Goal: Transaction & Acquisition: Purchase product/service

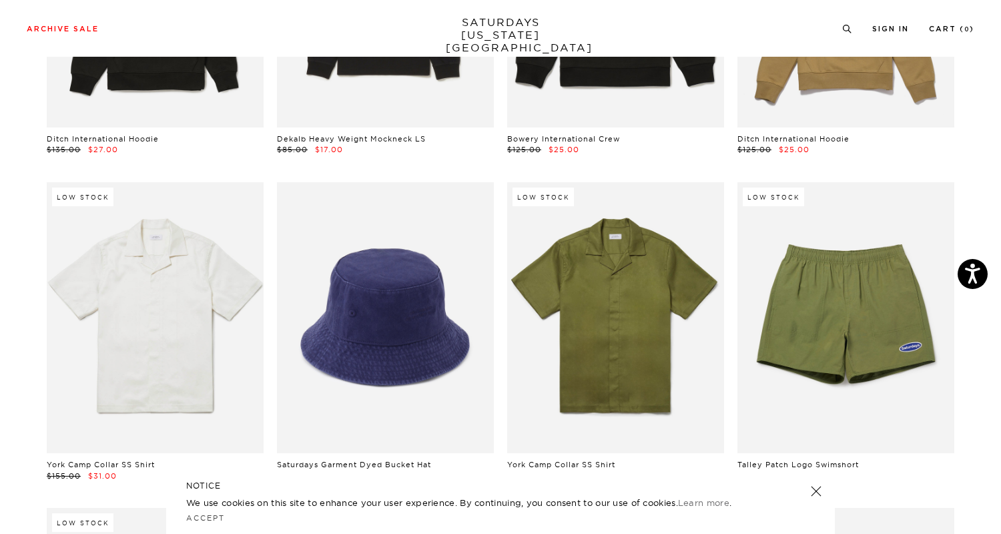
scroll to position [6235, 0]
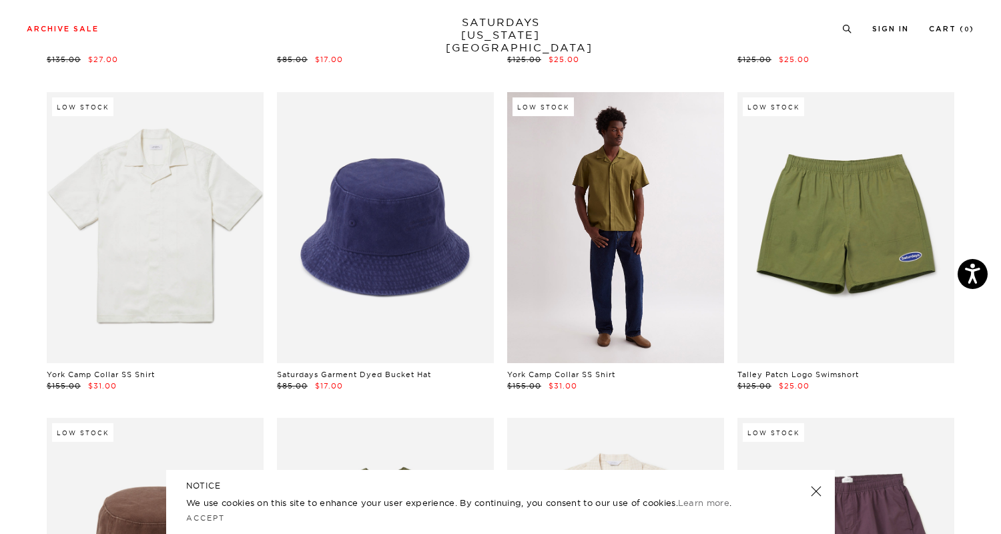
click at [601, 230] on link at bounding box center [615, 227] width 217 height 271
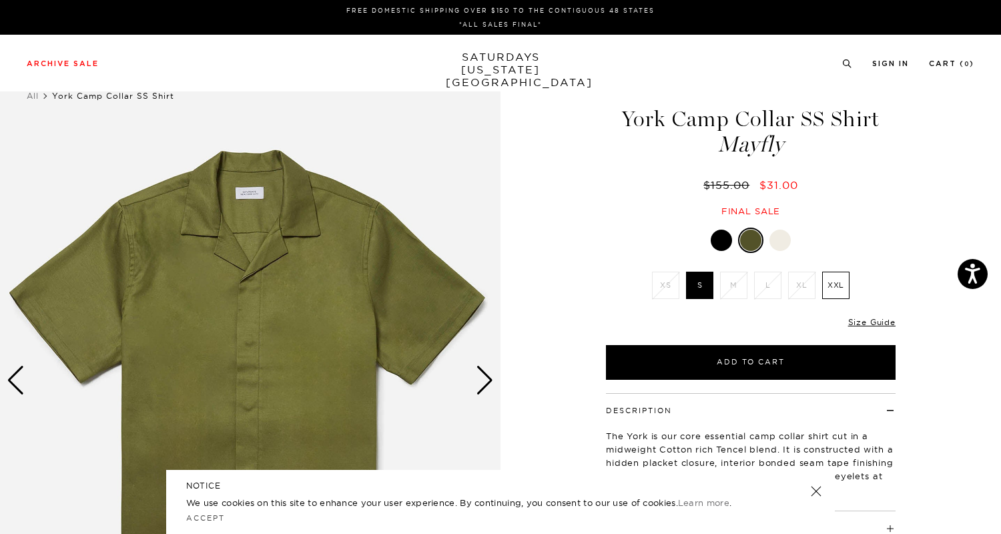
click at [484, 385] on div "Next slide" at bounding box center [485, 380] width 18 height 29
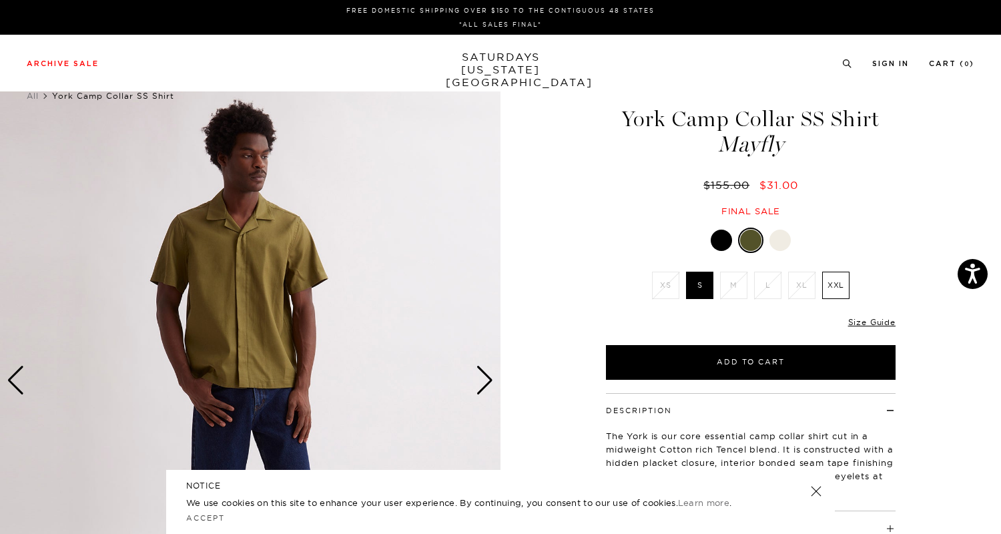
click at [484, 385] on div "Next slide" at bounding box center [485, 380] width 18 height 29
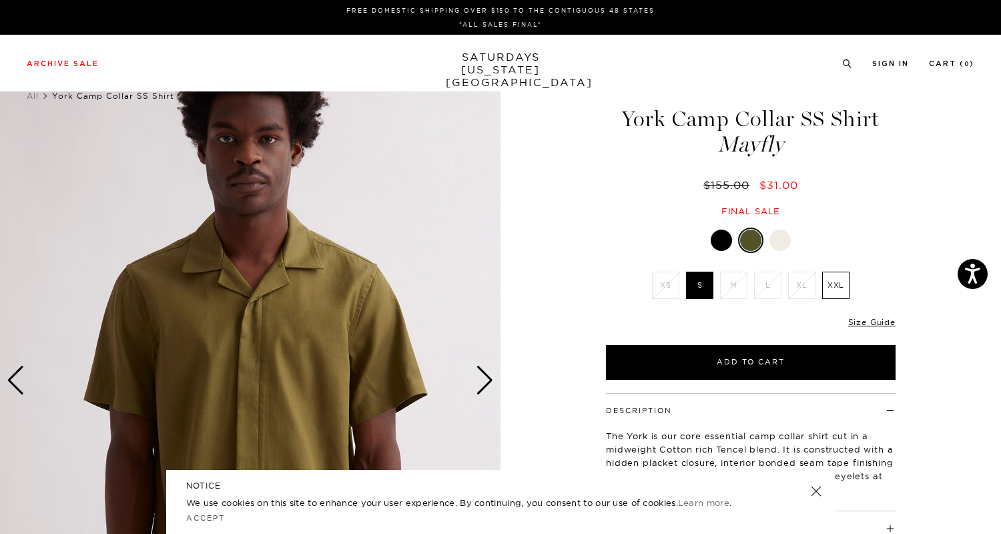
click at [484, 385] on div "Next slide" at bounding box center [485, 380] width 18 height 29
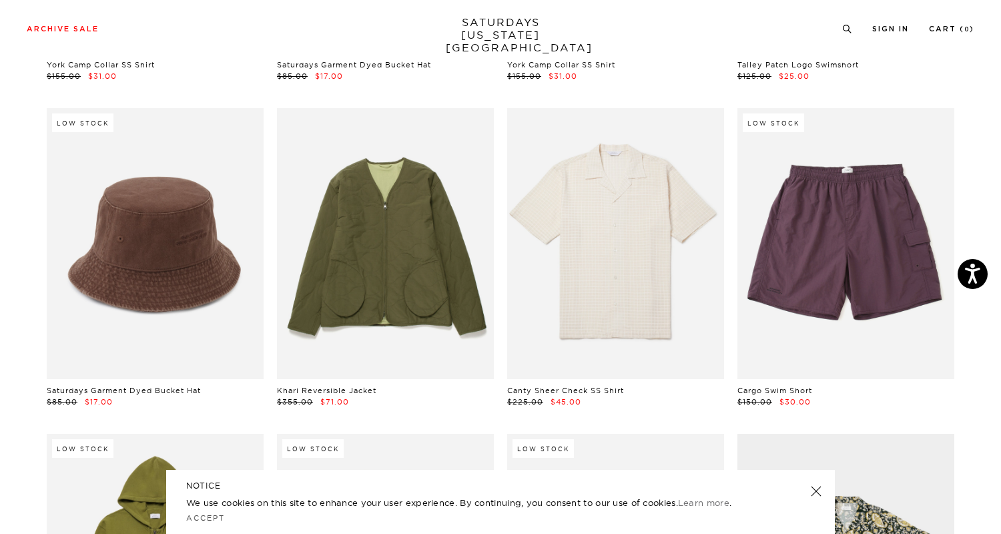
scroll to position [6544, 0]
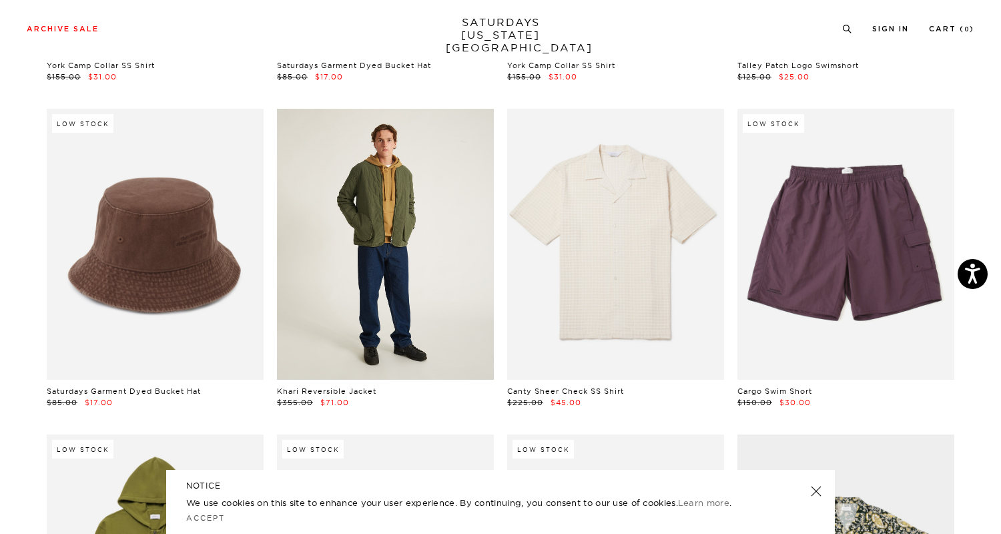
click at [388, 306] on link at bounding box center [385, 244] width 217 height 271
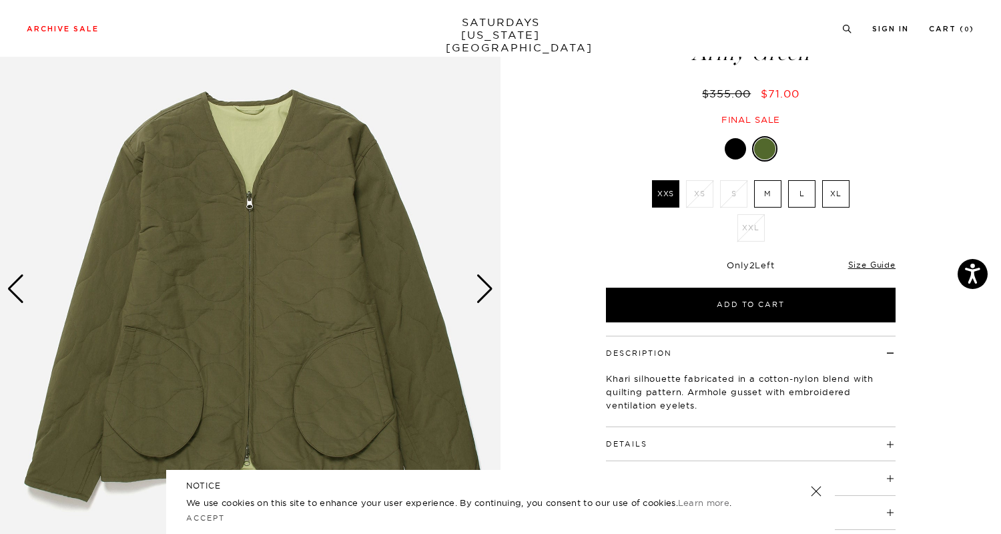
scroll to position [90, 0]
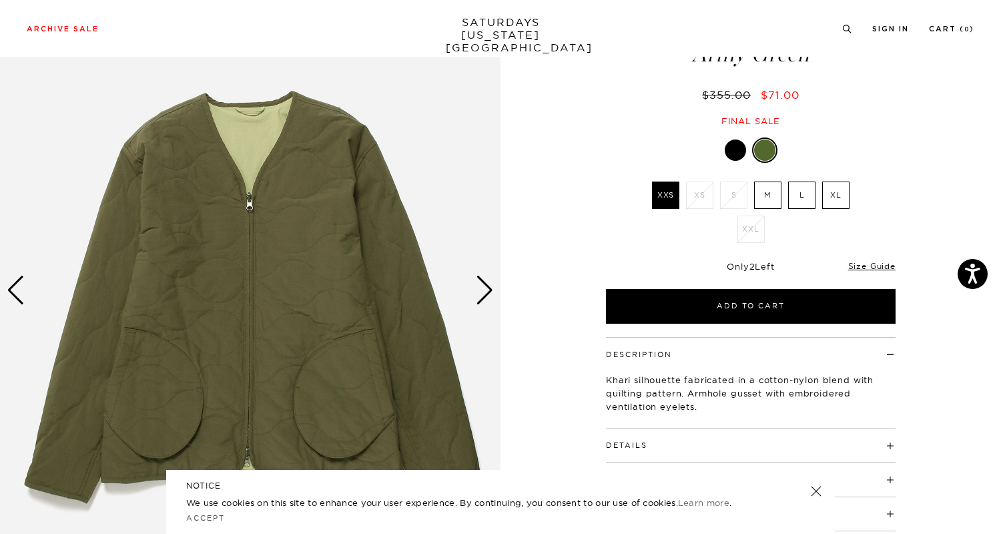
click at [485, 290] on div "Next slide" at bounding box center [485, 290] width 18 height 29
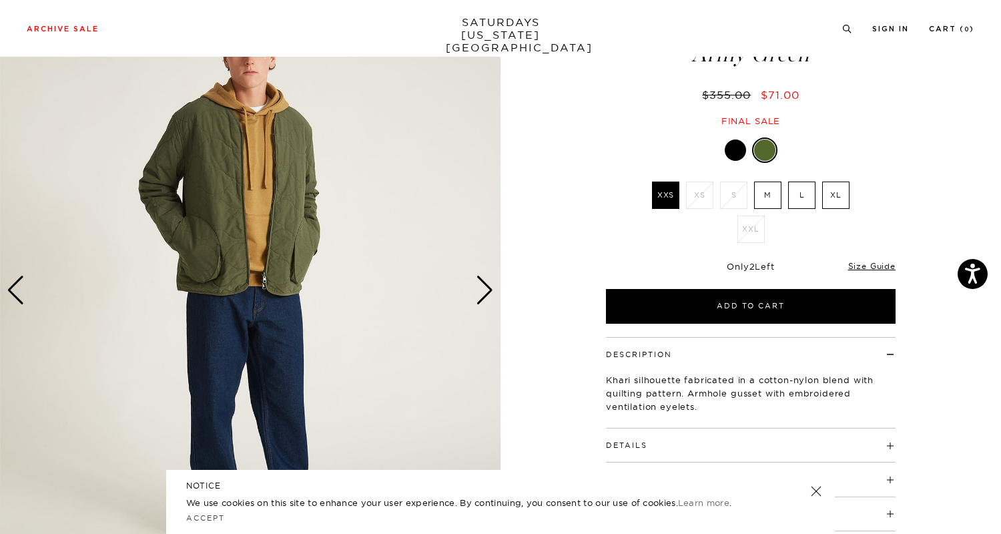
click at [485, 290] on div "Next slide" at bounding box center [485, 290] width 18 height 29
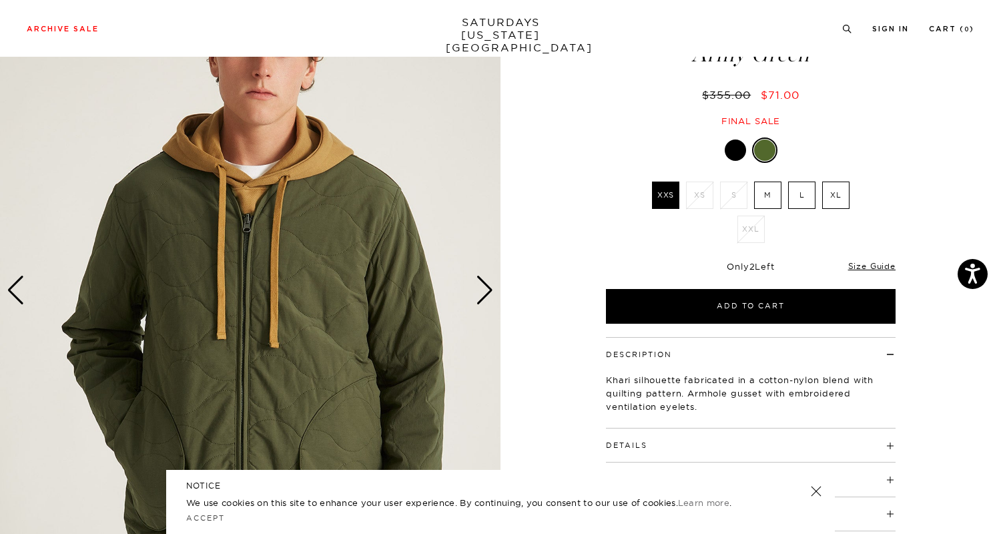
click at [485, 290] on div "Next slide" at bounding box center [485, 290] width 18 height 29
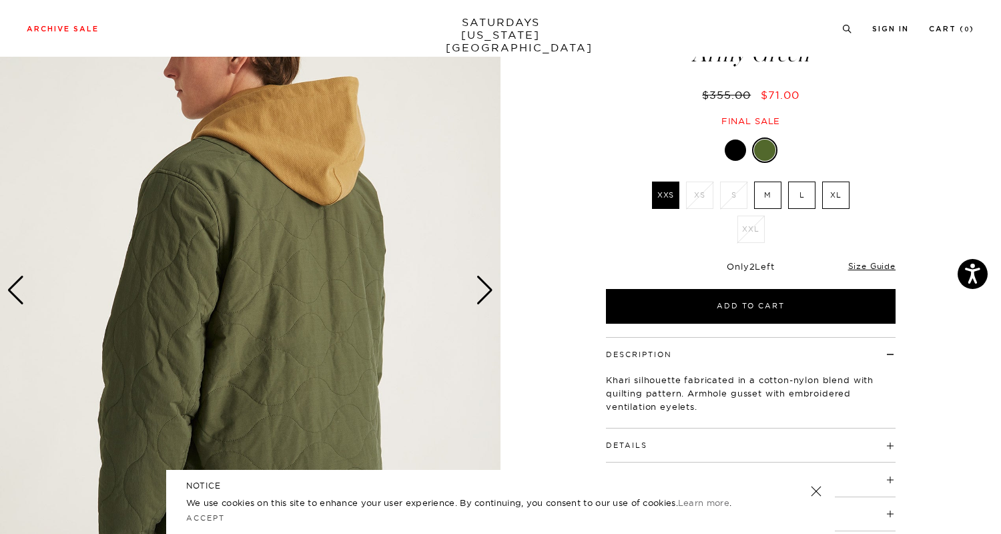
click at [485, 290] on div "Next slide" at bounding box center [485, 290] width 18 height 29
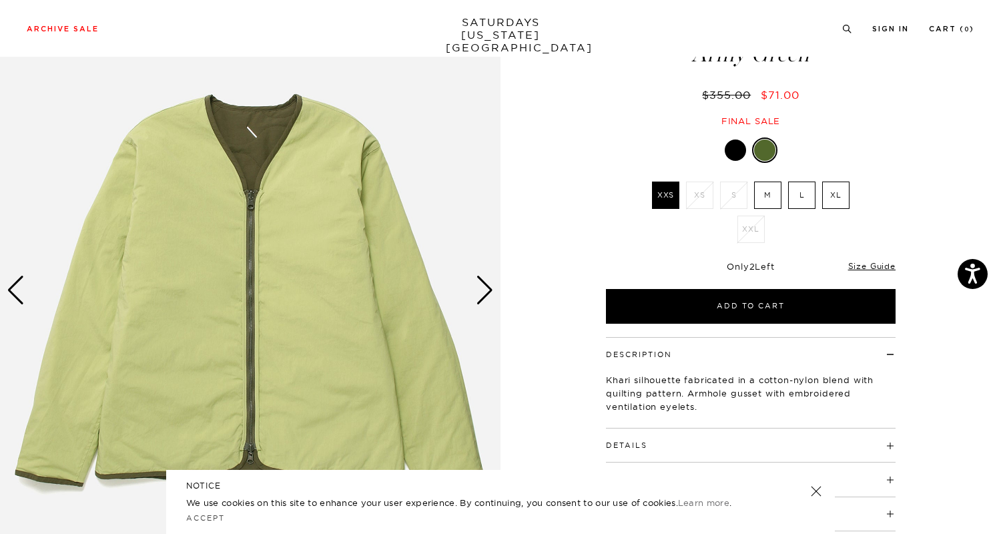
click at [485, 290] on div "Next slide" at bounding box center [485, 290] width 18 height 29
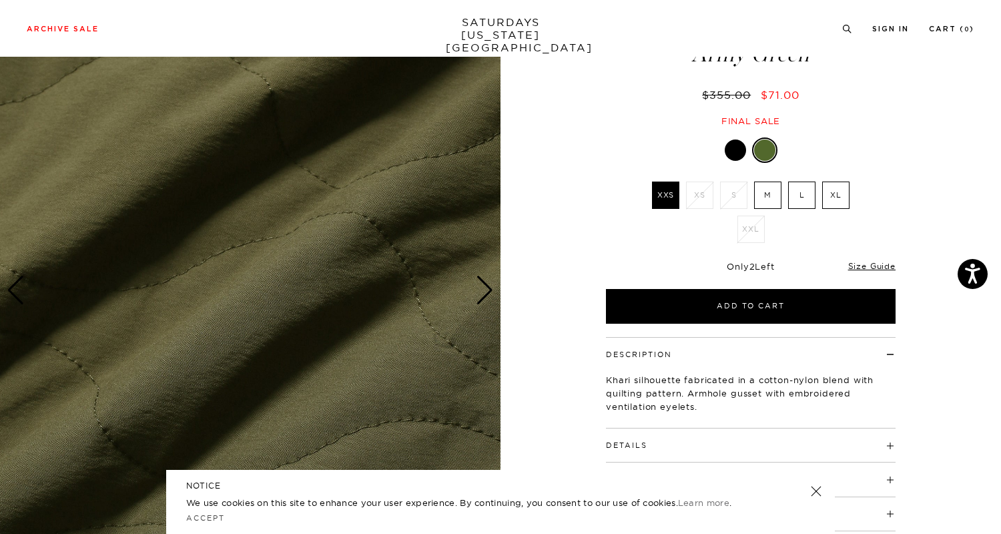
click at [485, 290] on div "Next slide" at bounding box center [485, 290] width 18 height 29
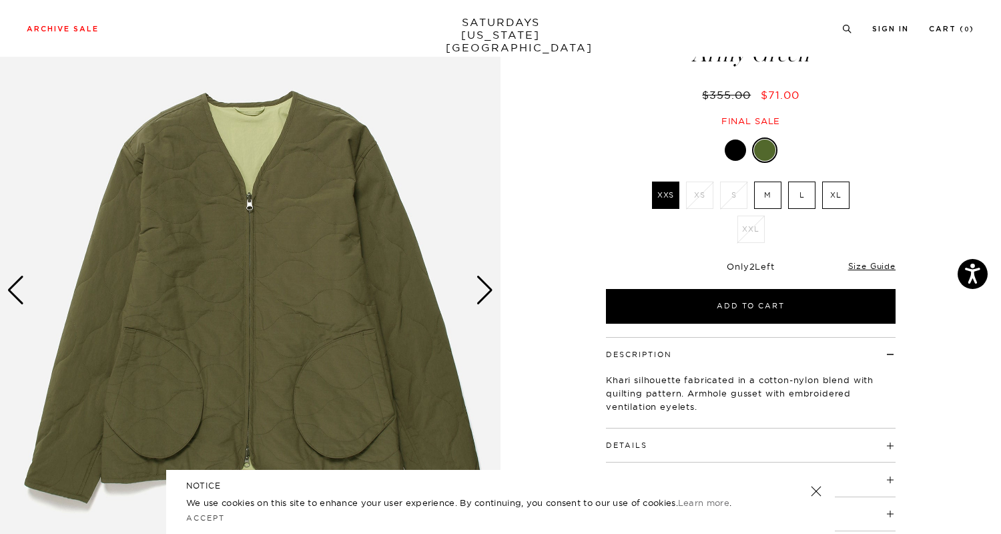
click at [485, 290] on div "Next slide" at bounding box center [485, 290] width 18 height 29
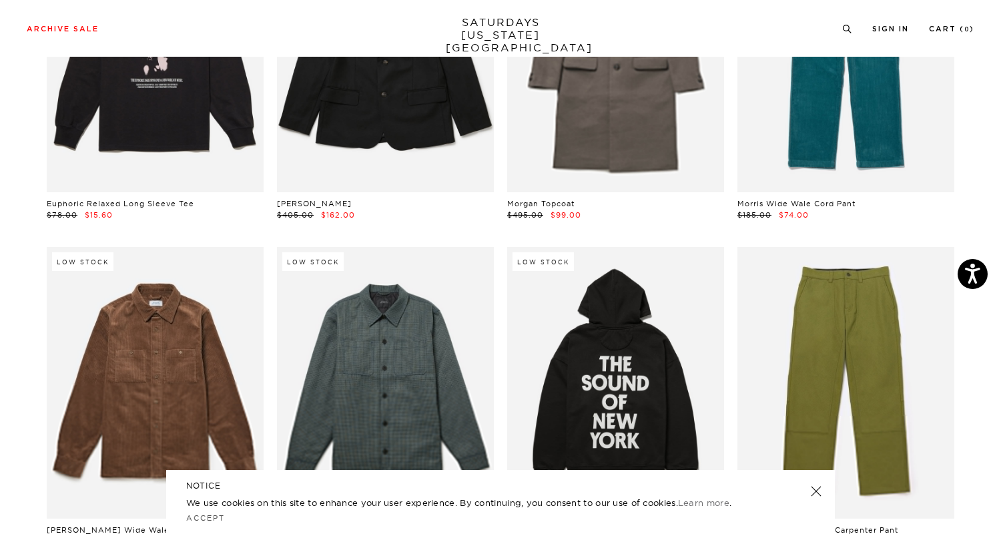
scroll to position [10124, 3]
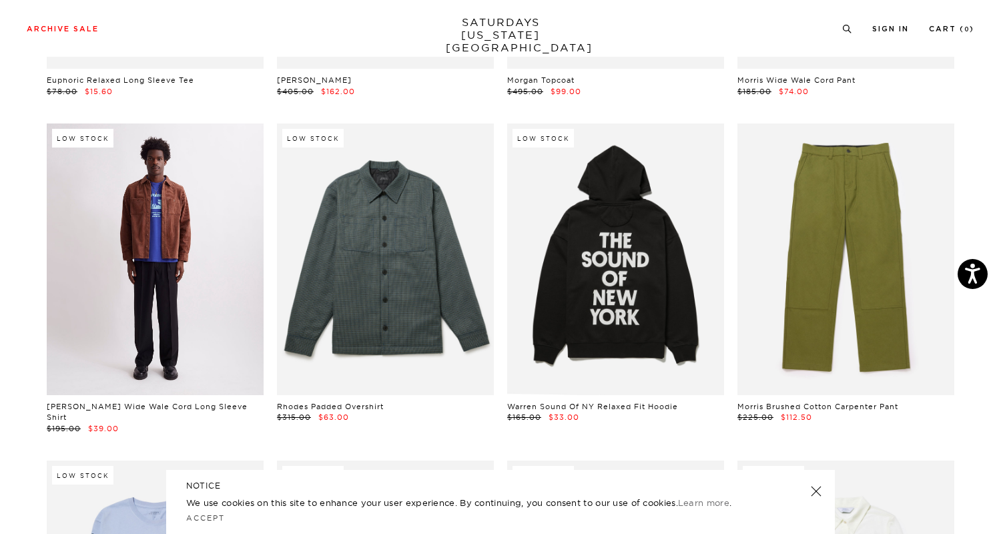
click at [184, 298] on link at bounding box center [155, 258] width 217 height 271
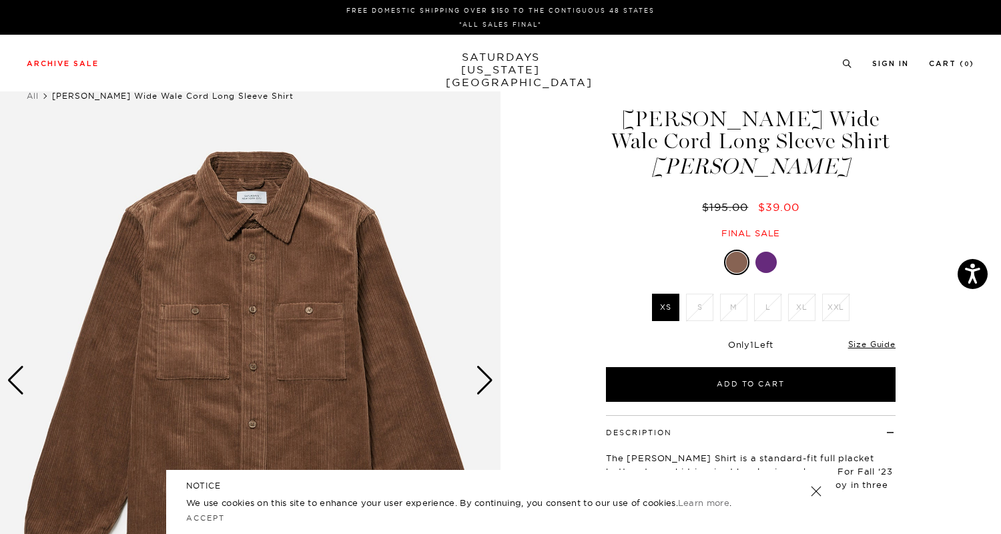
click at [759, 266] on div at bounding box center [765, 262] width 21 height 21
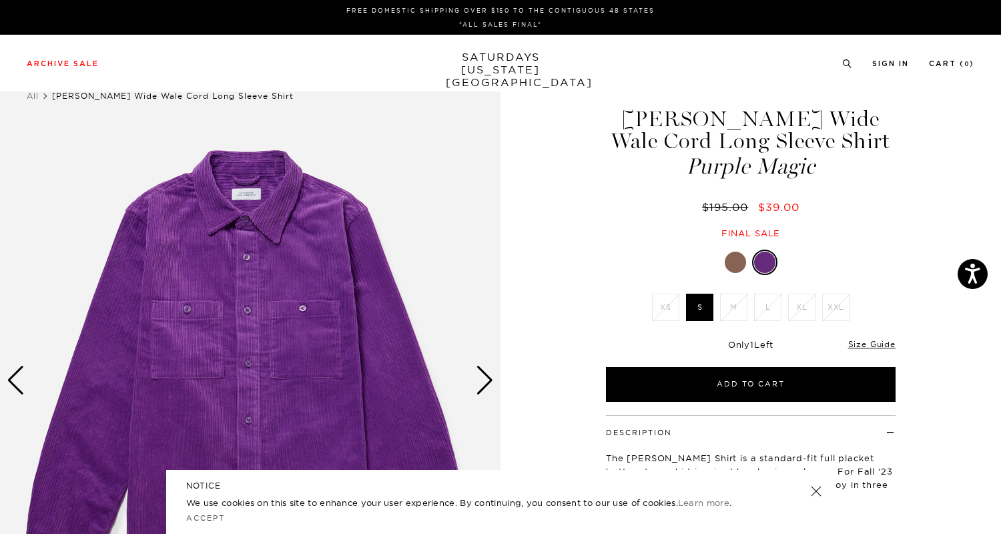
click at [733, 268] on div at bounding box center [735, 262] width 21 height 21
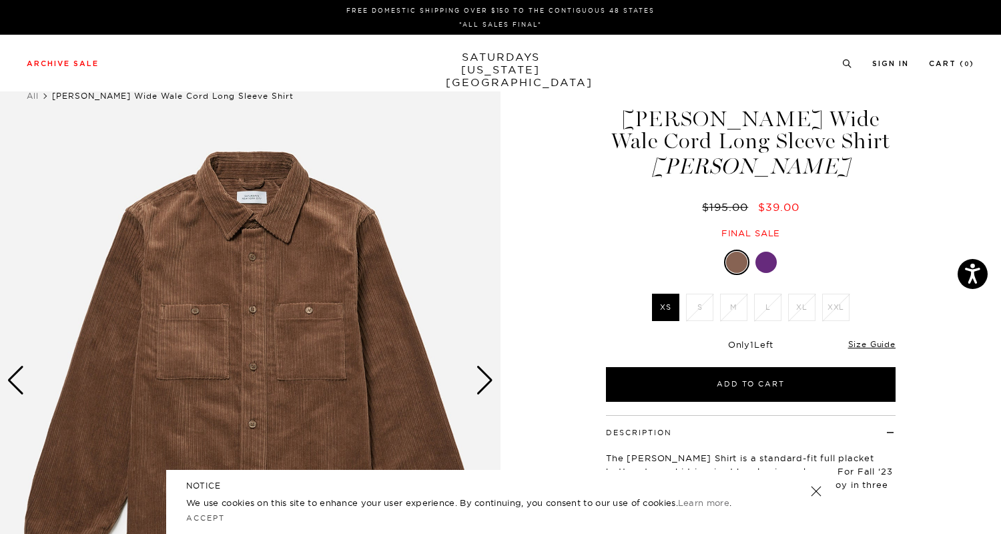
click at [492, 380] on div "Next slide" at bounding box center [485, 380] width 18 height 29
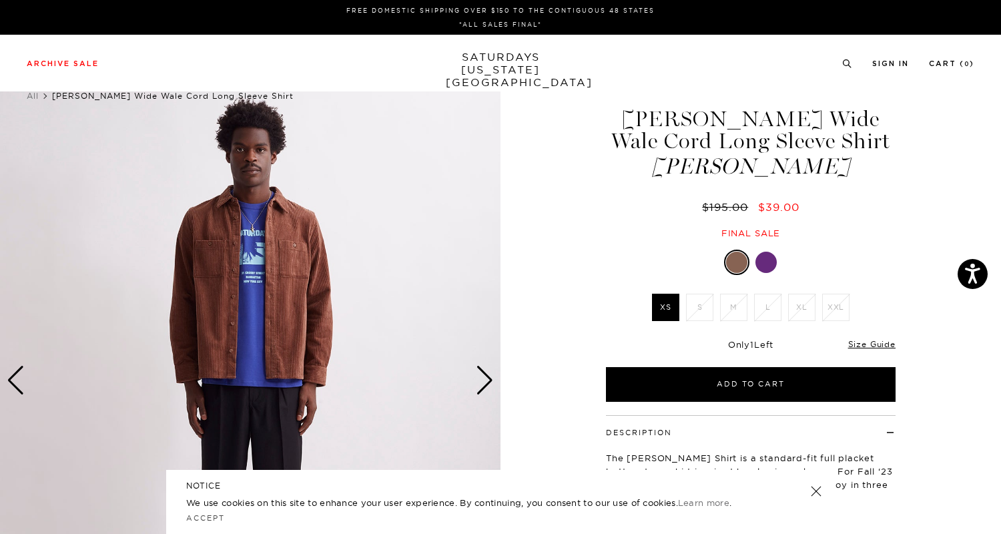
click at [484, 380] on div "Next slide" at bounding box center [485, 380] width 18 height 29
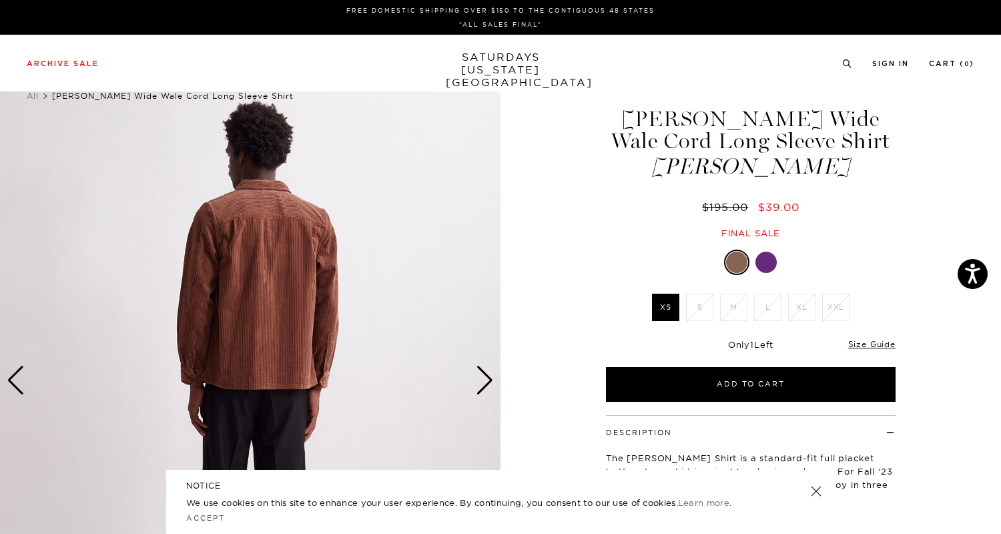
click at [484, 380] on div "Next slide" at bounding box center [485, 380] width 18 height 29
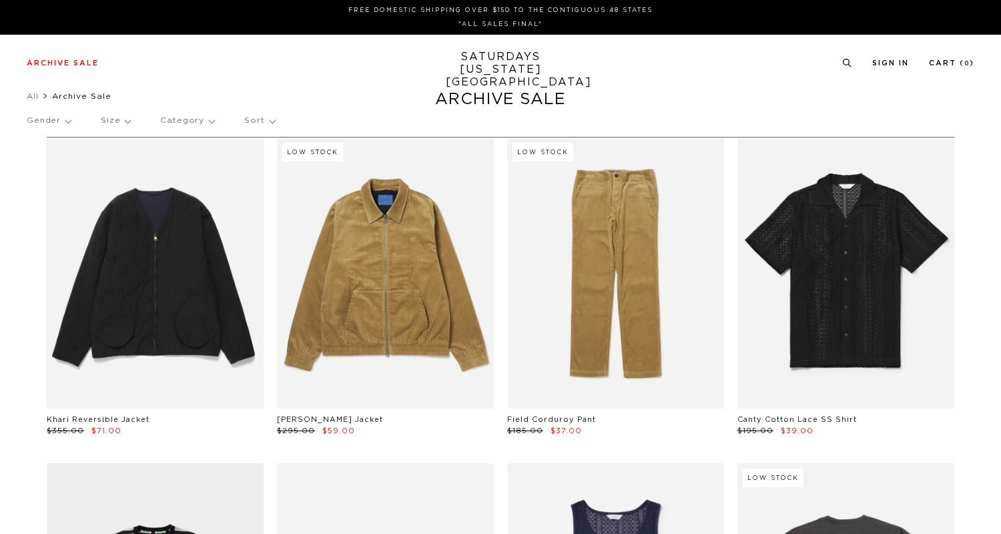
scroll to position [10124, 3]
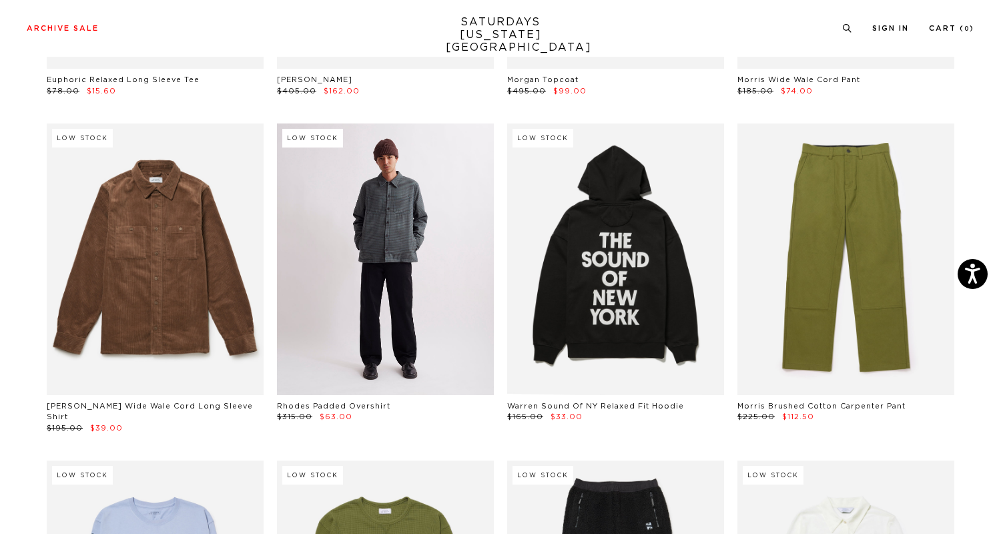
click at [372, 232] on link at bounding box center [385, 258] width 217 height 271
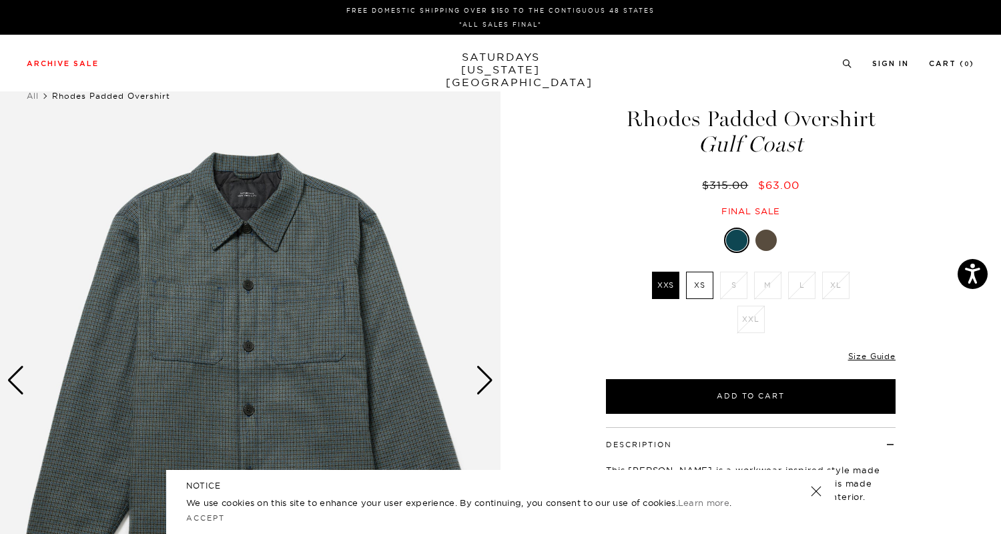
click at [767, 244] on div at bounding box center [765, 240] width 21 height 21
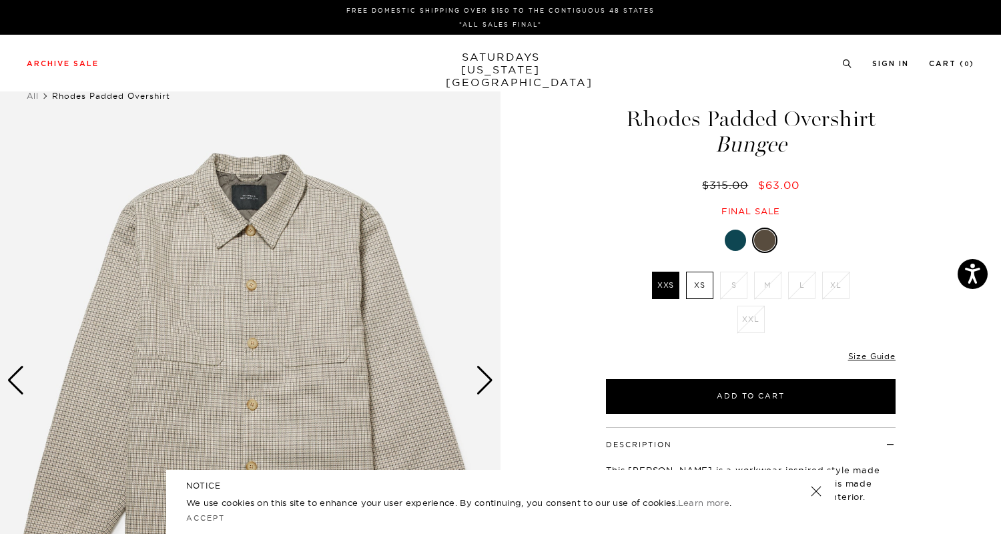
click at [483, 379] on div "Next slide" at bounding box center [485, 380] width 18 height 29
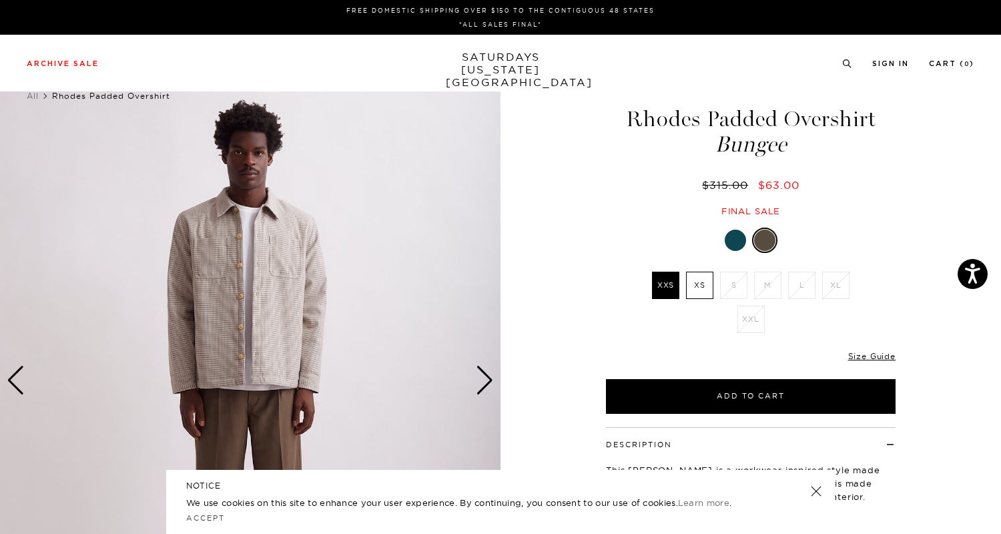
click at [483, 379] on div "Next slide" at bounding box center [485, 380] width 18 height 29
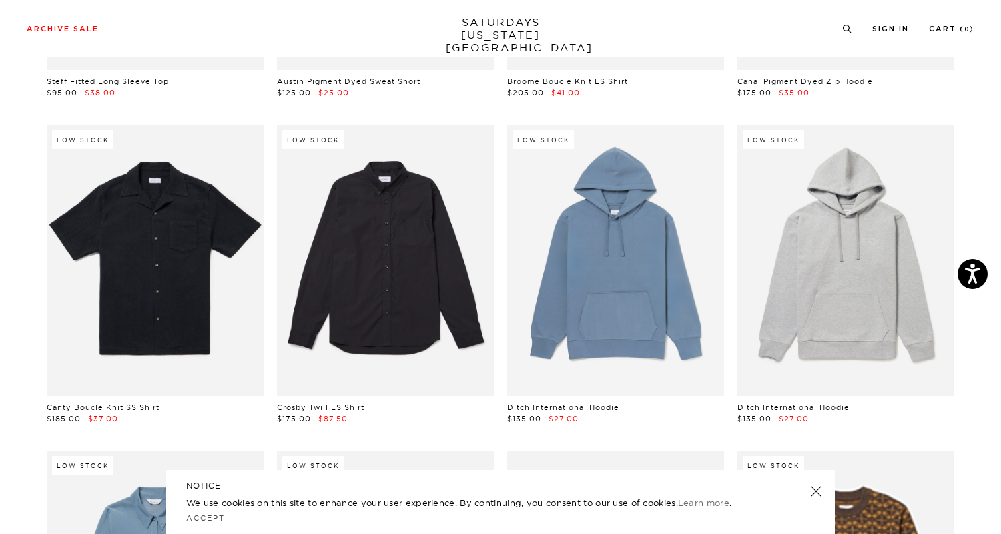
scroll to position [12440, 6]
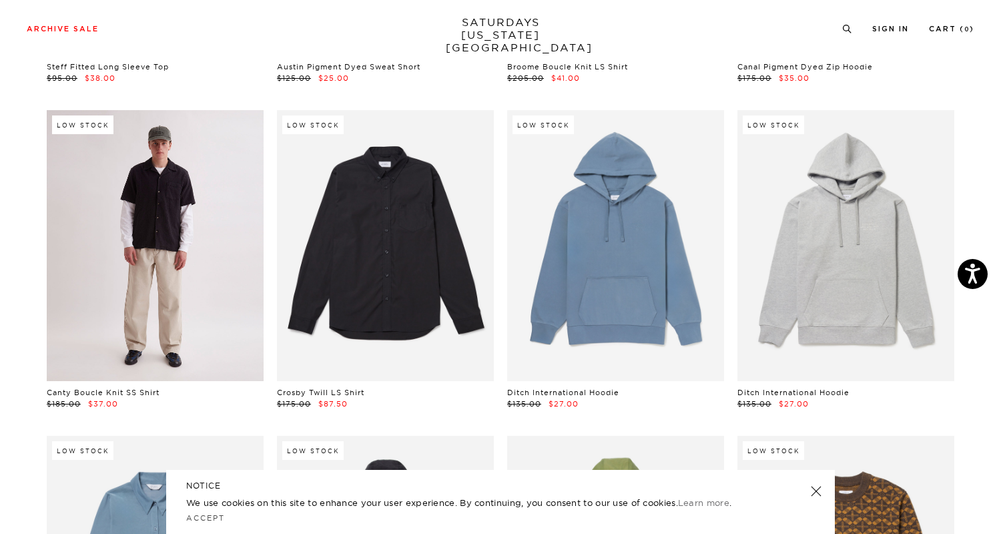
click at [135, 240] on link at bounding box center [155, 245] width 217 height 271
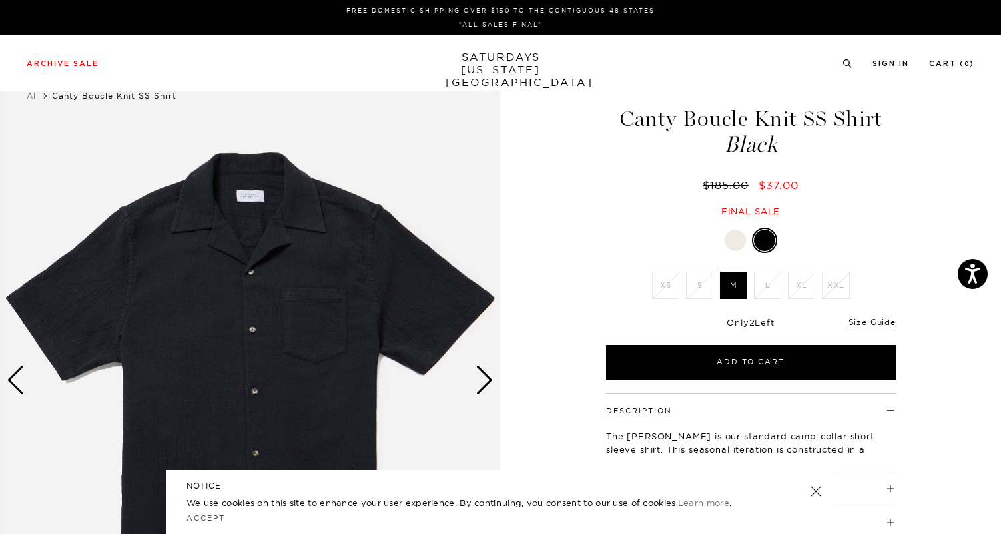
click at [490, 382] on div "Next slide" at bounding box center [485, 380] width 18 height 29
click at [488, 380] on div "Next slide" at bounding box center [485, 380] width 18 height 29
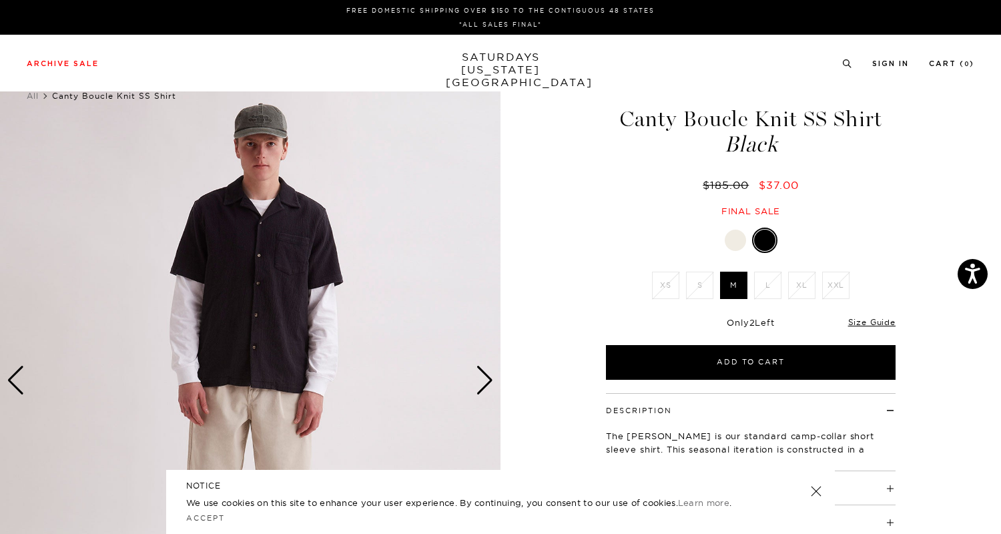
click at [488, 380] on div "Next slide" at bounding box center [485, 380] width 18 height 29
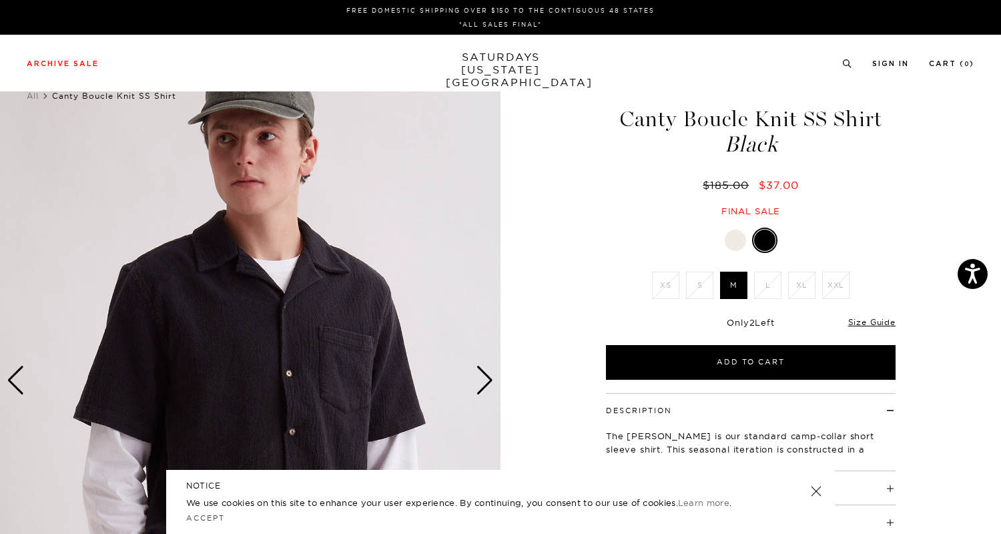
click at [488, 380] on div "Next slide" at bounding box center [485, 380] width 18 height 29
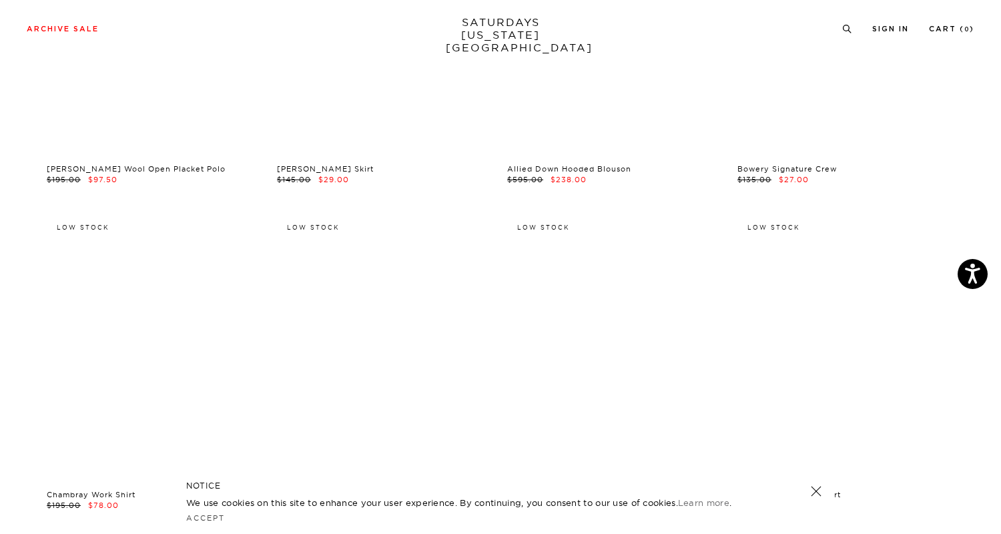
scroll to position [19692, 4]
